Goal: Navigation & Orientation: Find specific page/section

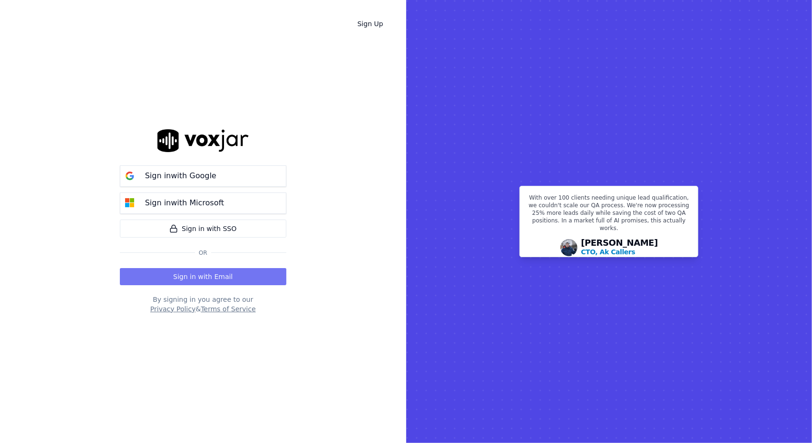
click at [216, 272] on button "Sign in with Email" at bounding box center [203, 276] width 166 height 17
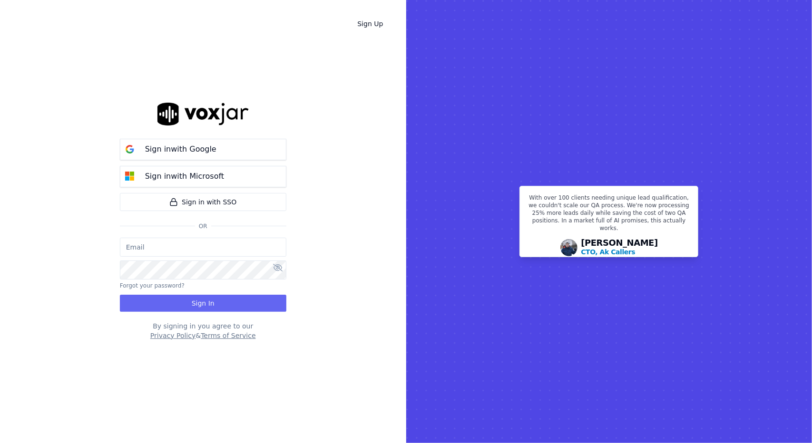
click at [197, 250] on input "email" at bounding box center [203, 247] width 166 height 19
type input "[EMAIL_ADDRESS][DOMAIN_NAME]"
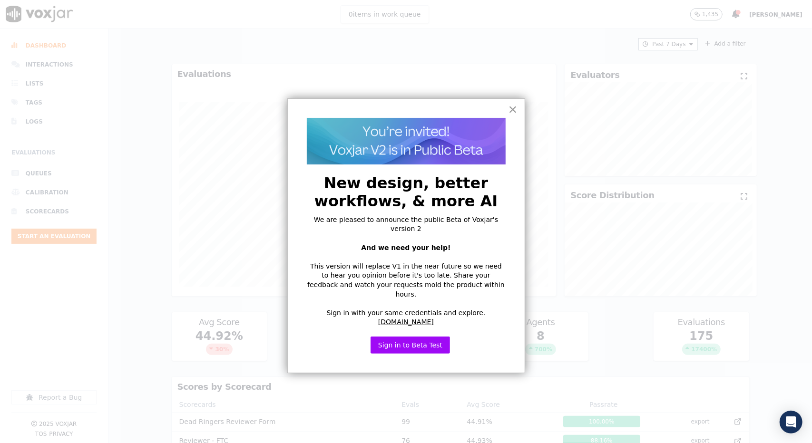
click at [514, 109] on button "×" at bounding box center [512, 109] width 9 height 15
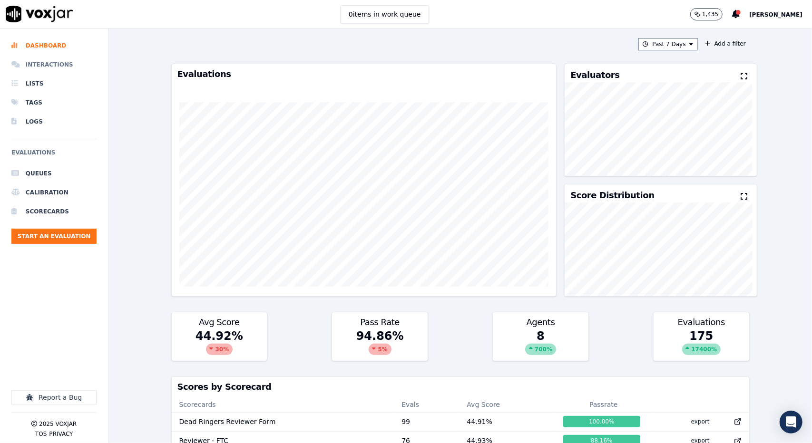
click at [44, 62] on li "Interactions" at bounding box center [53, 64] width 85 height 19
